Goal: Transaction & Acquisition: Purchase product/service

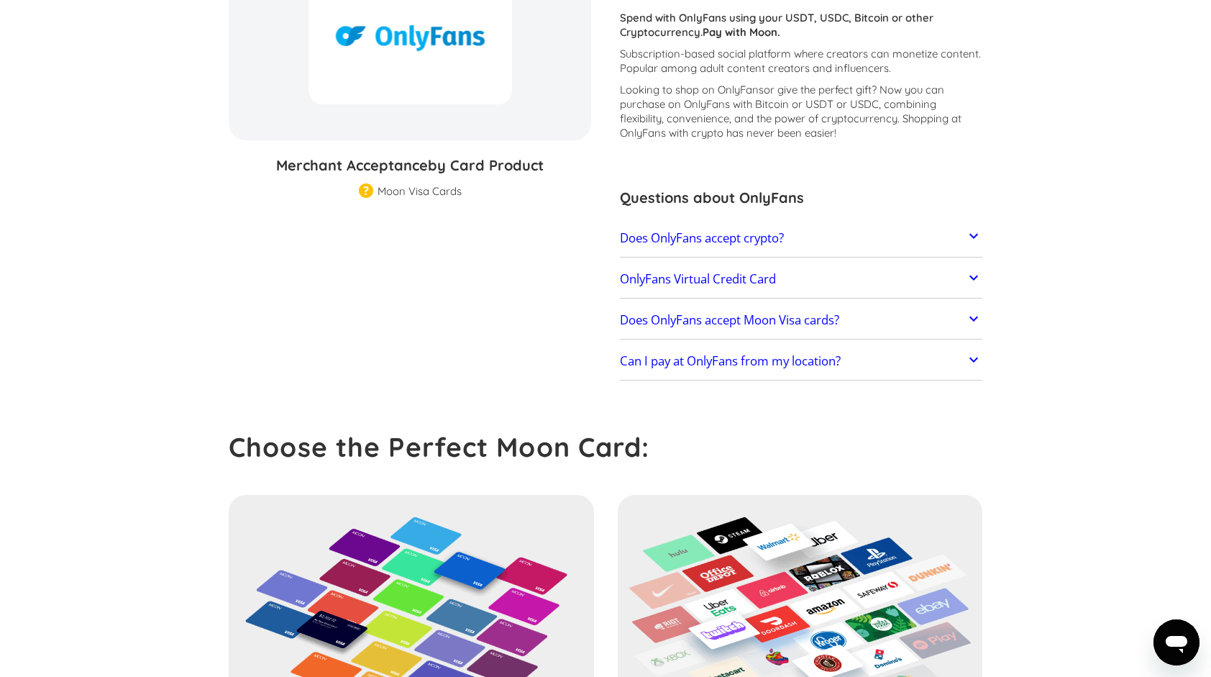
scroll to position [215, 0]
click at [674, 283] on h2 "OnlyFans Virtual Credit Card" at bounding box center [698, 278] width 156 height 14
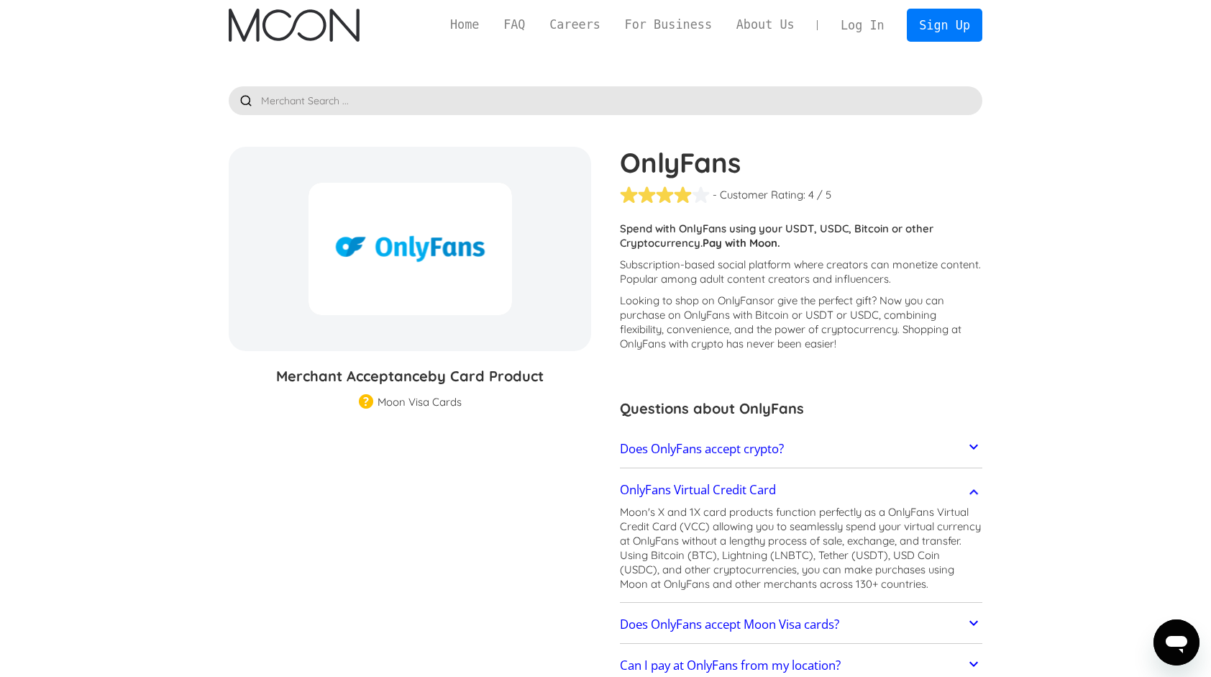
scroll to position [1, 0]
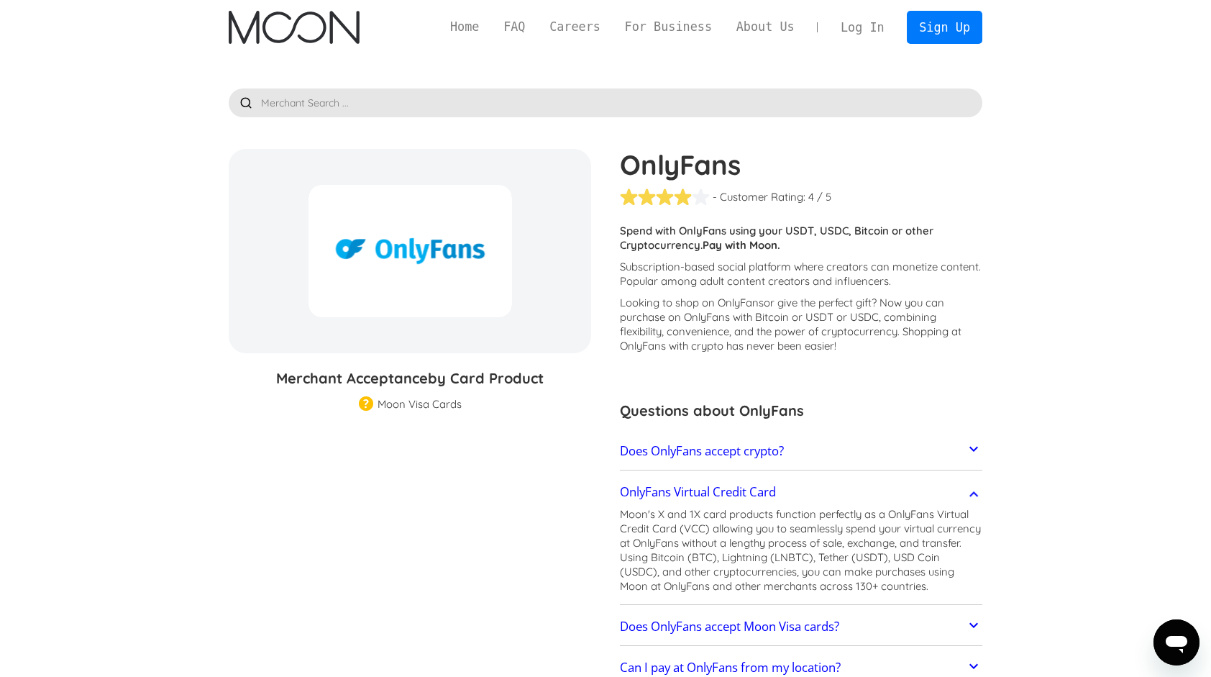
click at [367, 405] on img at bounding box center [366, 404] width 14 height 17
click at [396, 403] on div "Moon Visa Cards" at bounding box center [420, 404] width 84 height 14
click at [400, 378] on h3 "Merchant Acceptance by Card Product" at bounding box center [410, 378] width 362 height 22
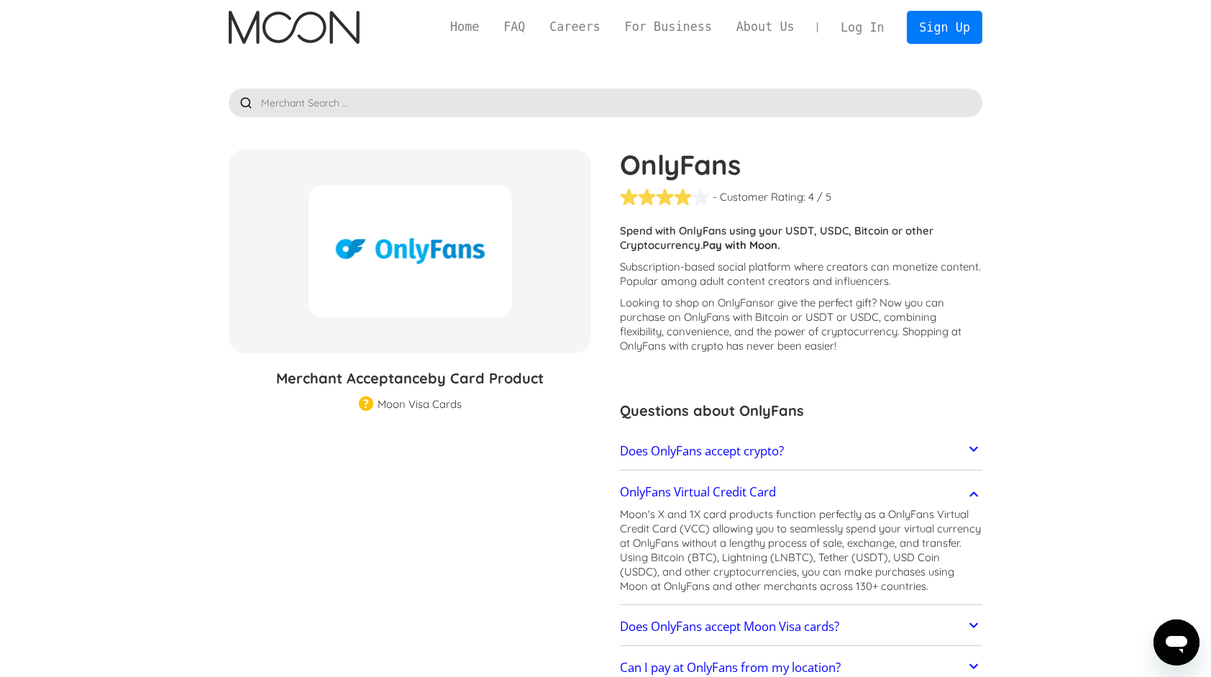
drag, startPoint x: 400, startPoint y: 378, endPoint x: 431, endPoint y: 442, distance: 70.4
click at [431, 442] on section "OnlyFans % GIFT CARD DISCOUNT Merchant Acceptance by Card Product Merchant Gift…" at bounding box center [606, 420] width 754 height 542
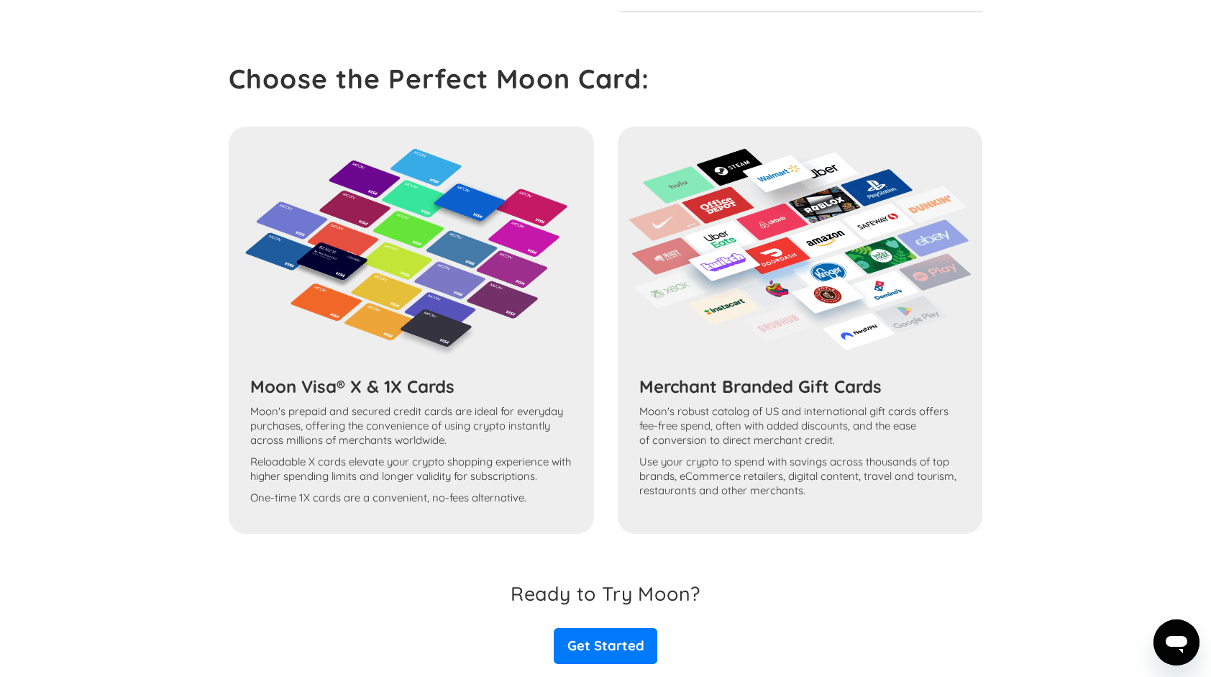
scroll to position [677, 0]
click at [583, 654] on link "Get Started" at bounding box center [606, 645] width 104 height 36
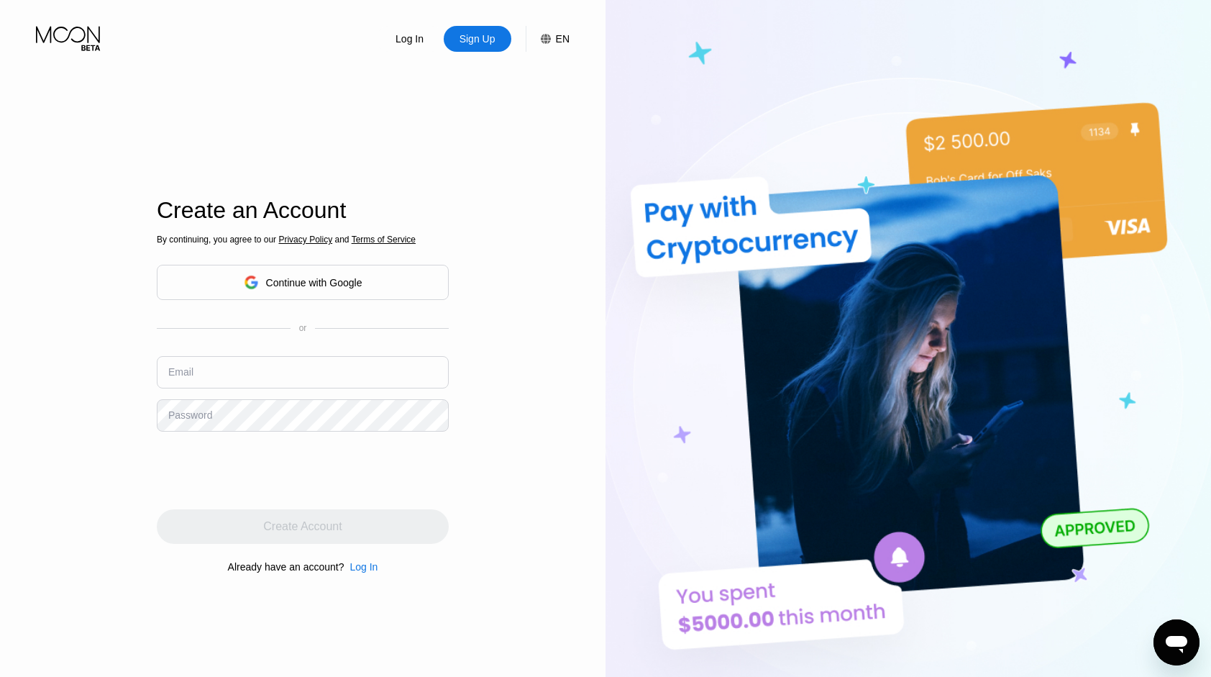
click at [306, 286] on div "Continue with Google" at bounding box center [314, 283] width 96 height 12
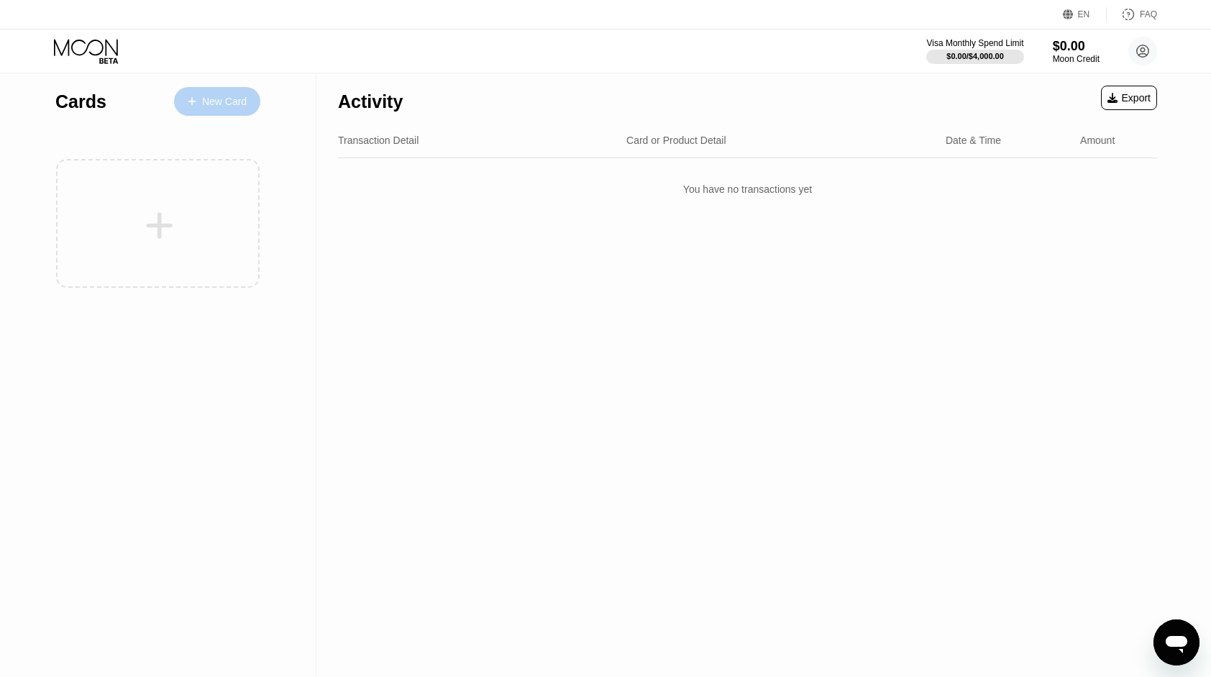
click at [211, 106] on div "New Card" at bounding box center [224, 102] width 45 height 12
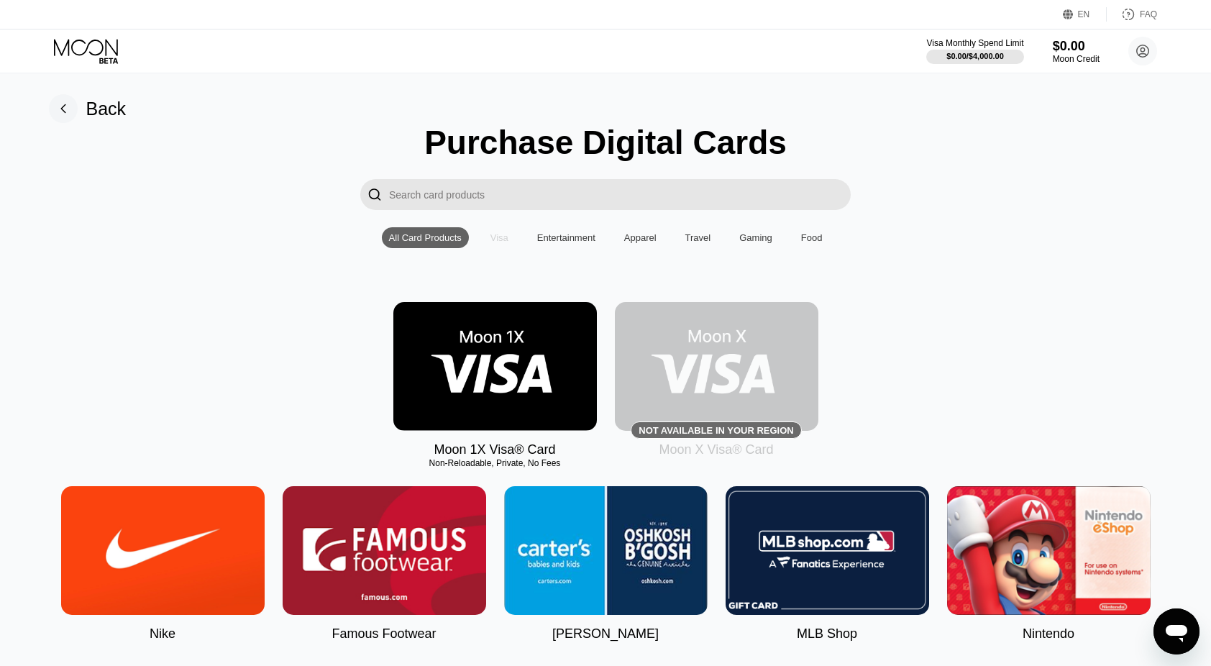
click at [498, 237] on div "Visa" at bounding box center [499, 237] width 18 height 11
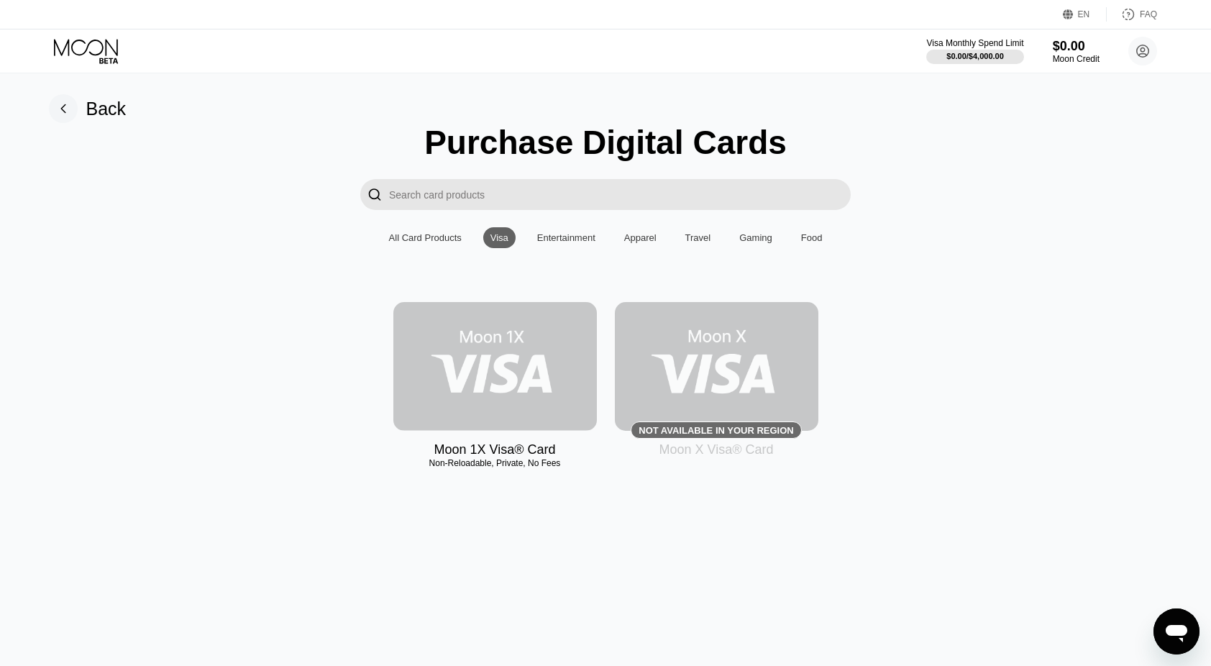
click at [497, 365] on img at bounding box center [495, 366] width 204 height 129
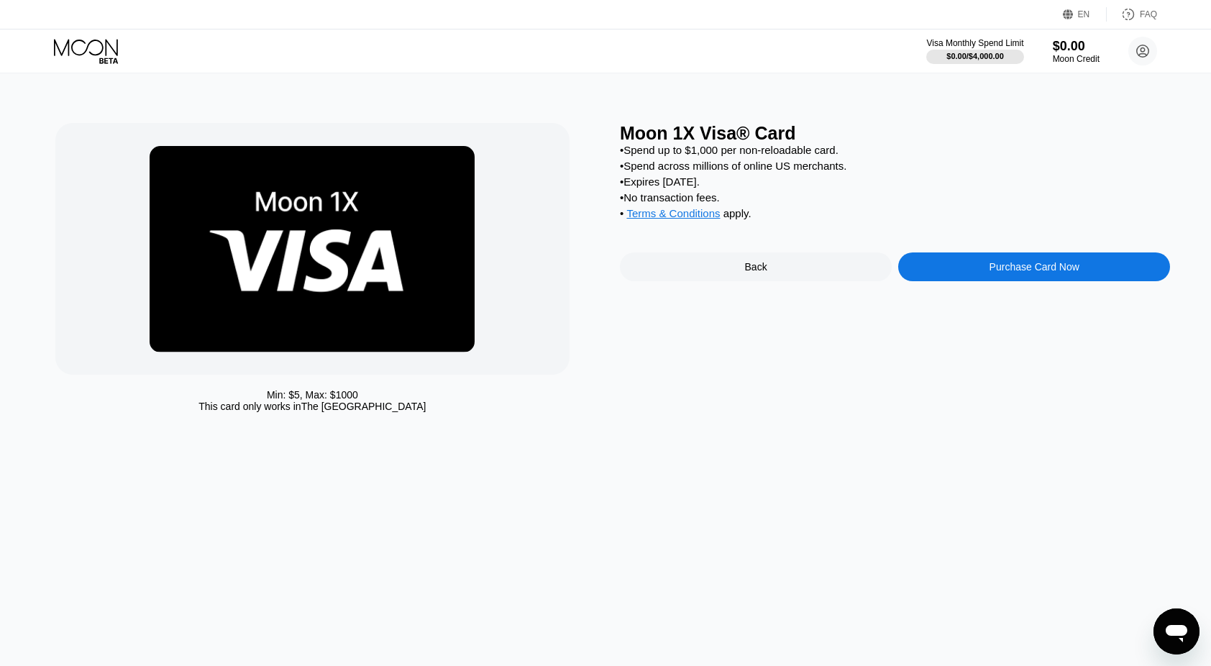
click at [722, 265] on div "Back" at bounding box center [756, 266] width 272 height 29
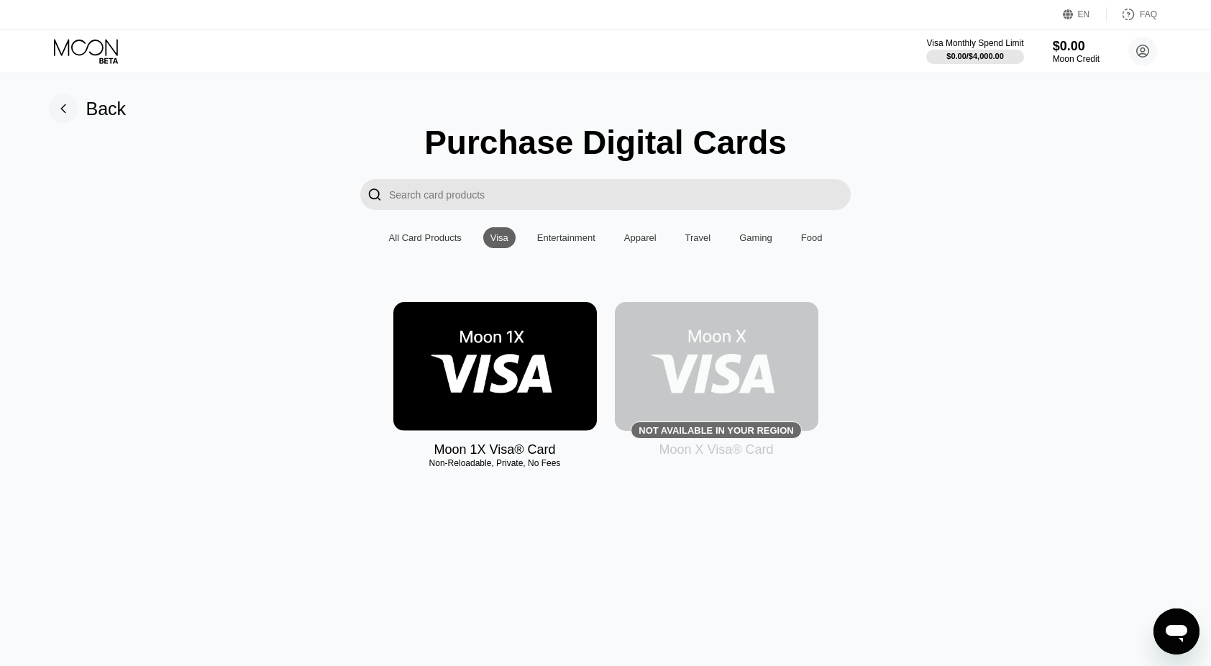
click at [699, 371] on img at bounding box center [717, 366] width 204 height 129
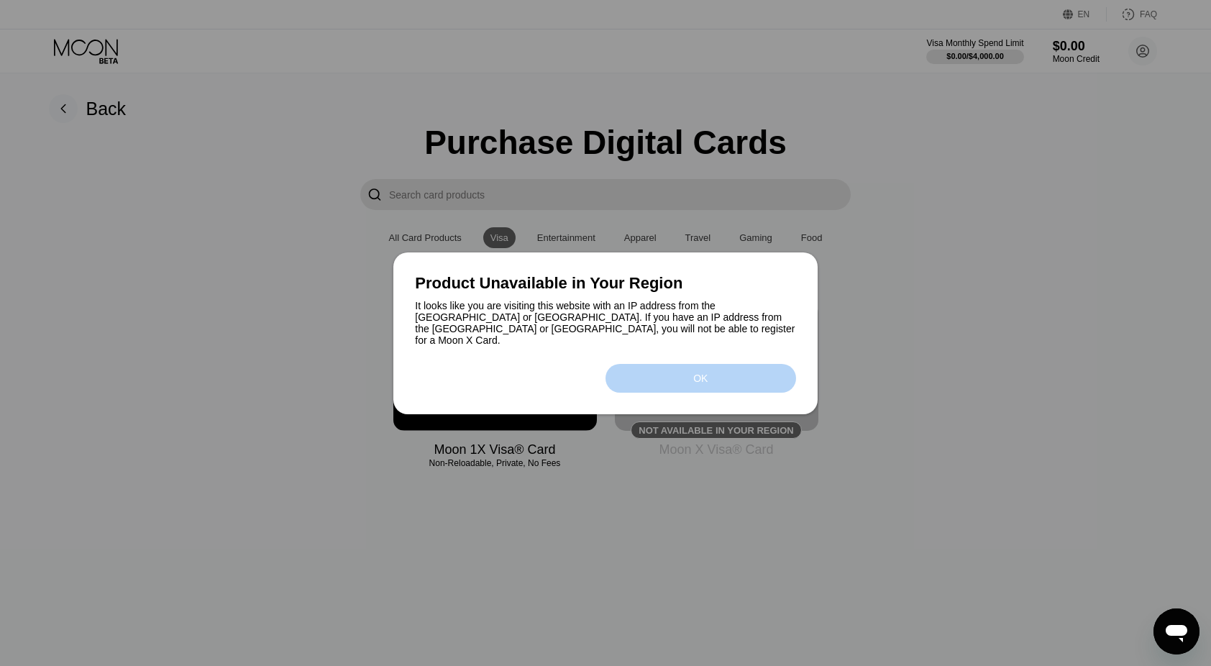
click at [699, 373] on div "OK" at bounding box center [700, 379] width 14 height 12
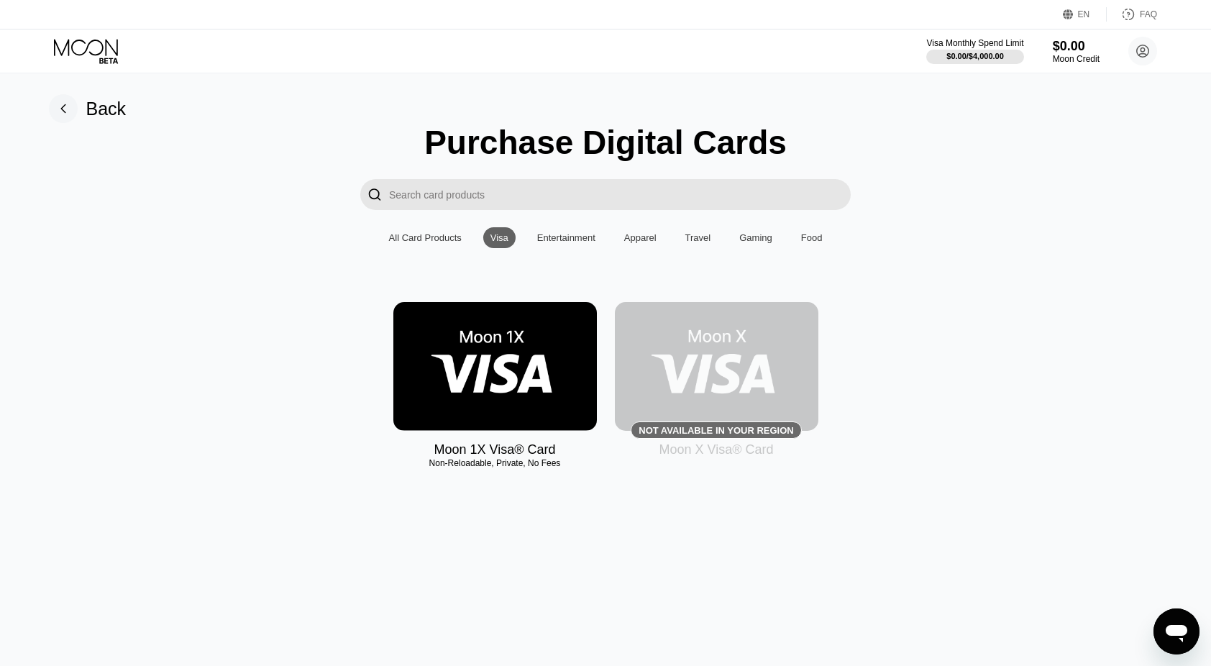
click at [452, 337] on img at bounding box center [495, 366] width 204 height 129
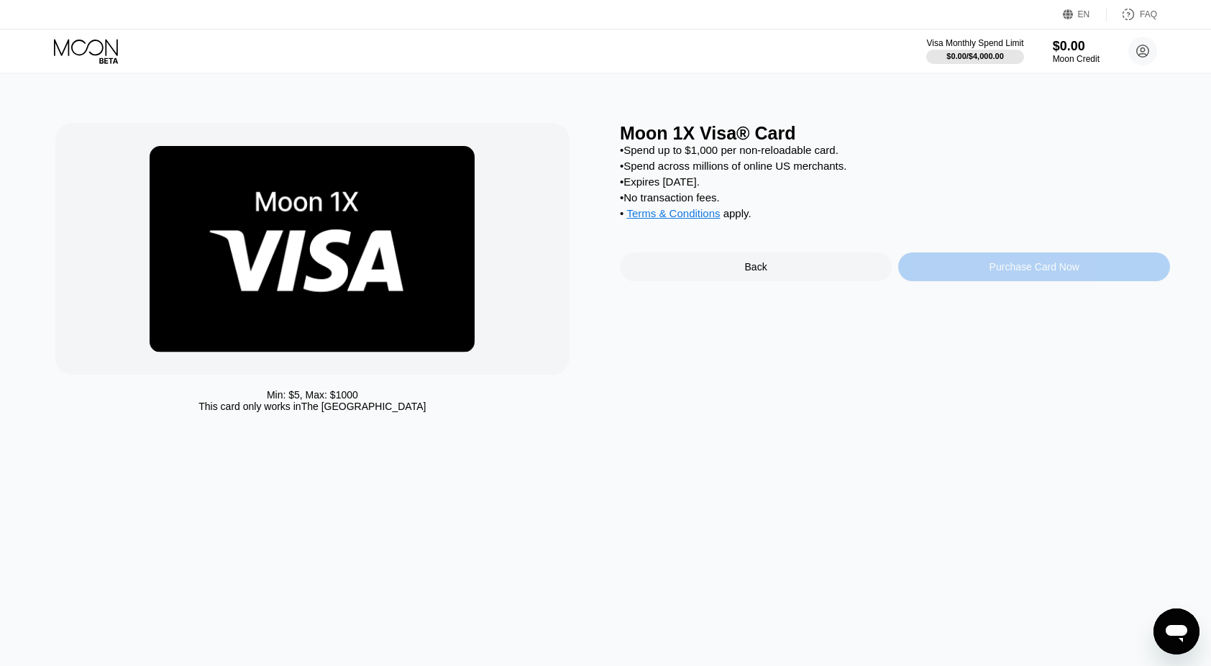
click at [972, 281] on div "Purchase Card Now" at bounding box center [1034, 266] width 272 height 29
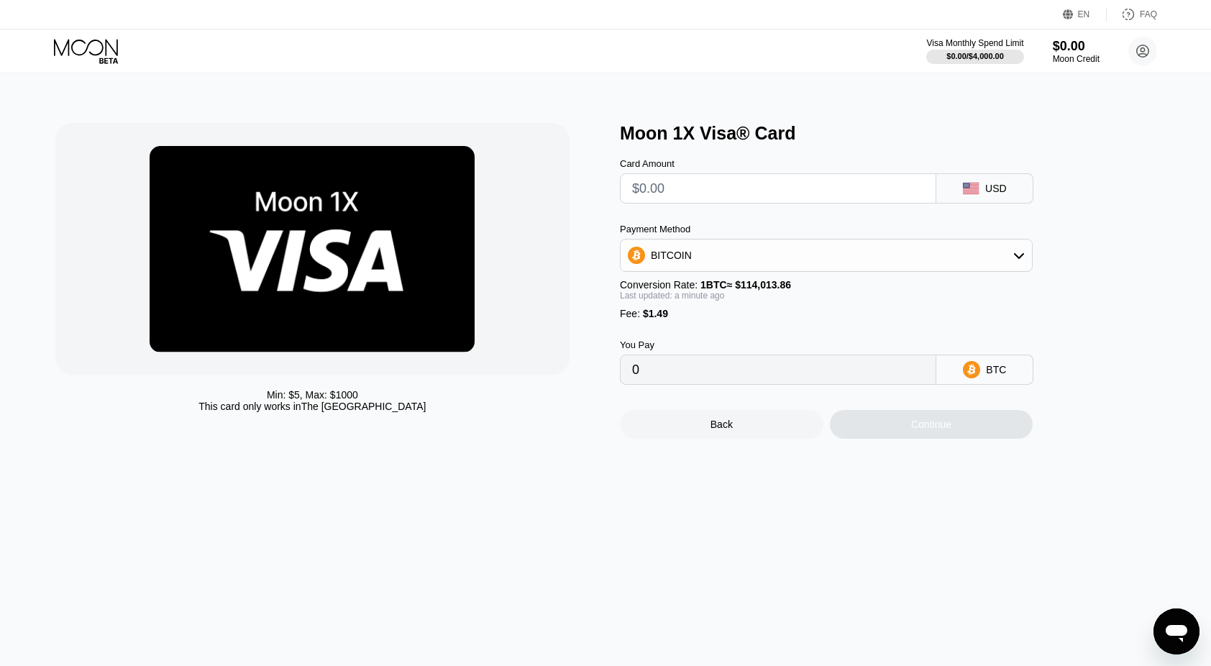
click at [888, 285] on div "Conversion Rate: 1 BTC ≈ $114,013.86" at bounding box center [826, 285] width 413 height 12
click at [886, 248] on div "BITCOIN" at bounding box center [826, 255] width 411 height 29
click at [759, 185] on input "text" at bounding box center [778, 188] width 292 height 29
type input "$1"
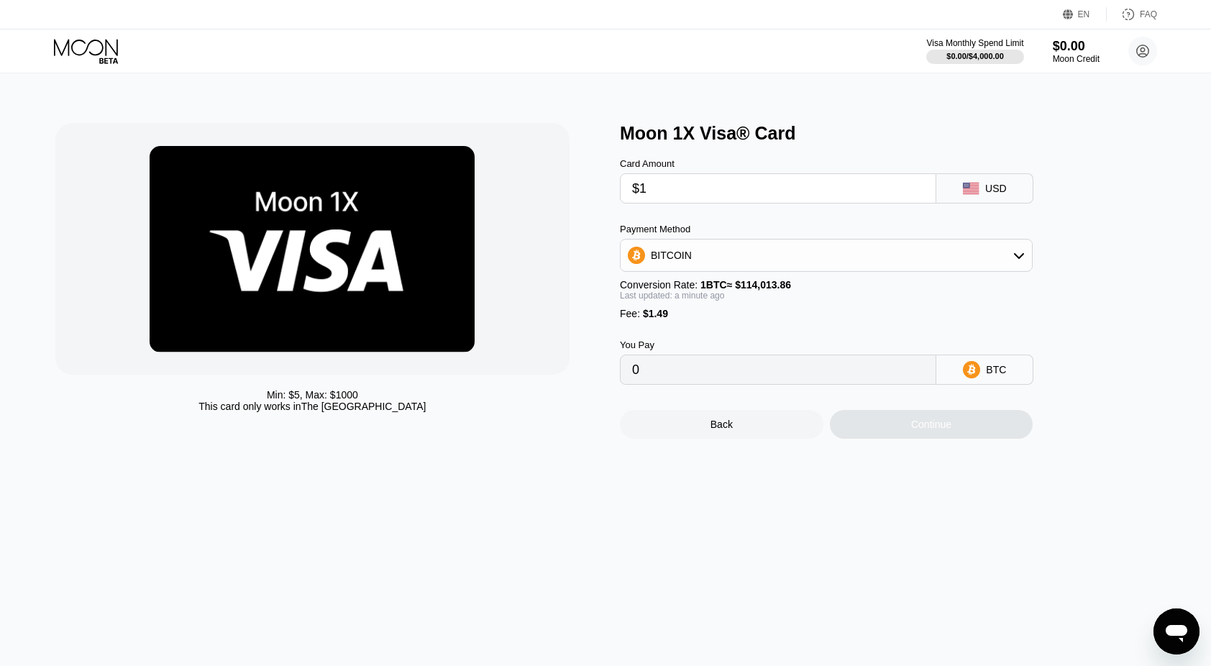
type input "0.00002184"
type input "$10"
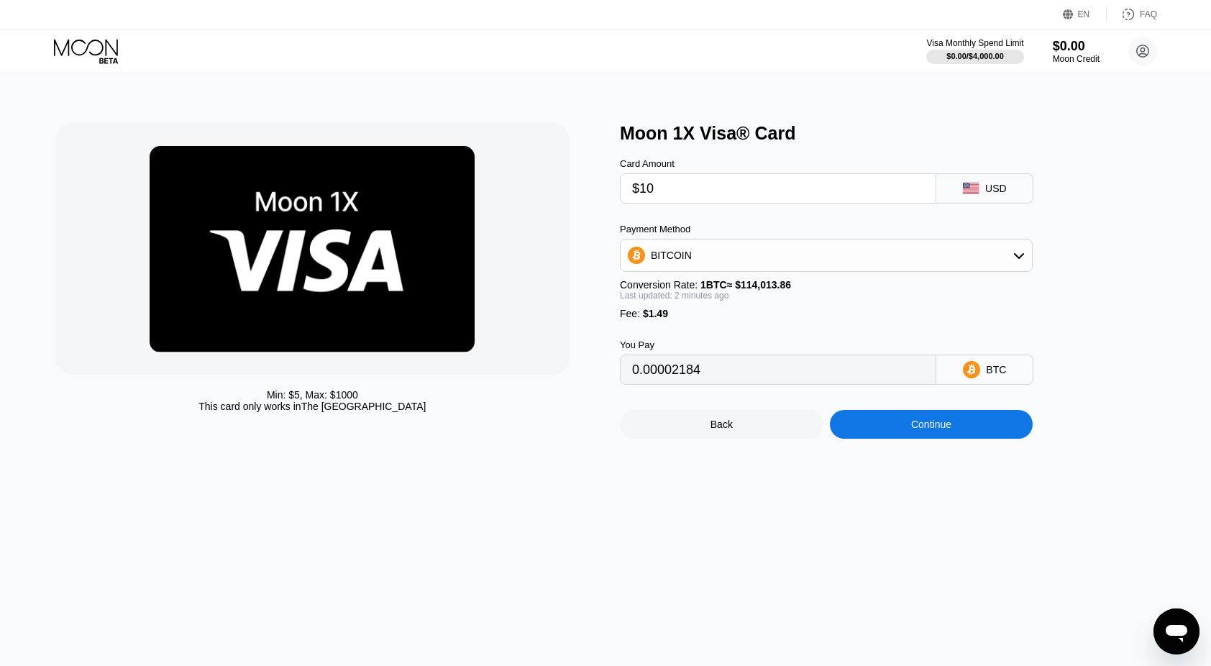
type input "0.00010078"
type input "$100"
type input "0.00089016"
type input "$100"
click at [760, 314] on div "Payment Method BITCOIN Conversion Rate: 1 BTC ≈ $114,013.86 Last updated: 2 min…" at bounding box center [826, 272] width 413 height 96
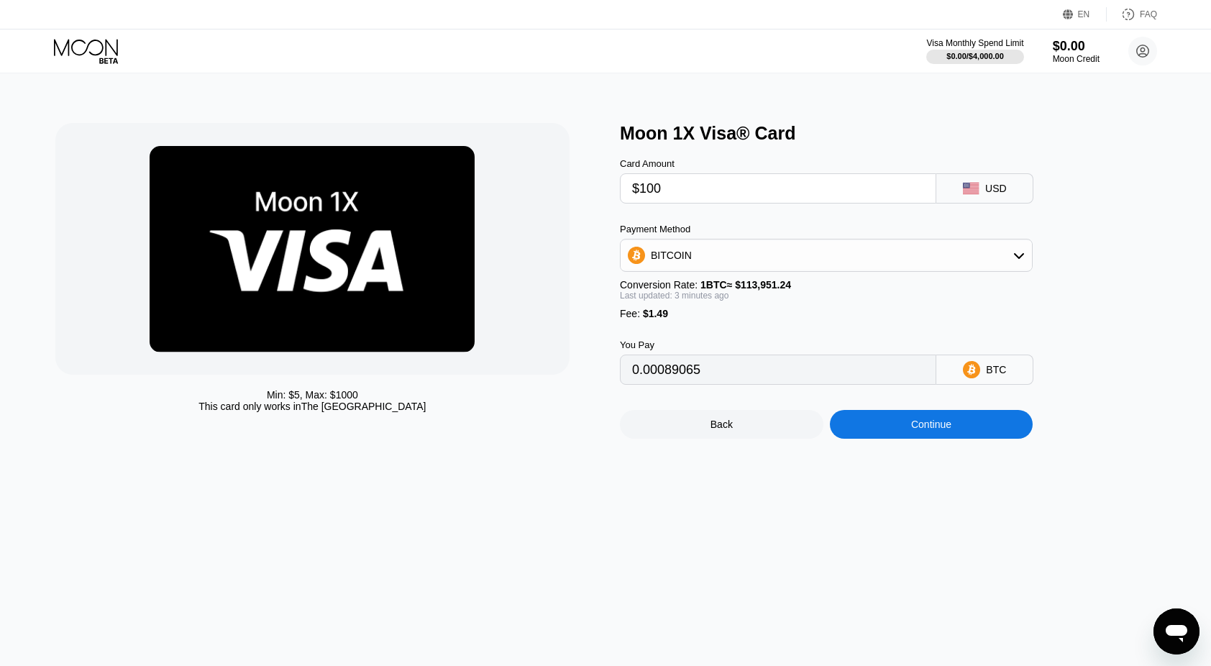
type input "0.00089105"
